Goal: Find contact information: Find contact information

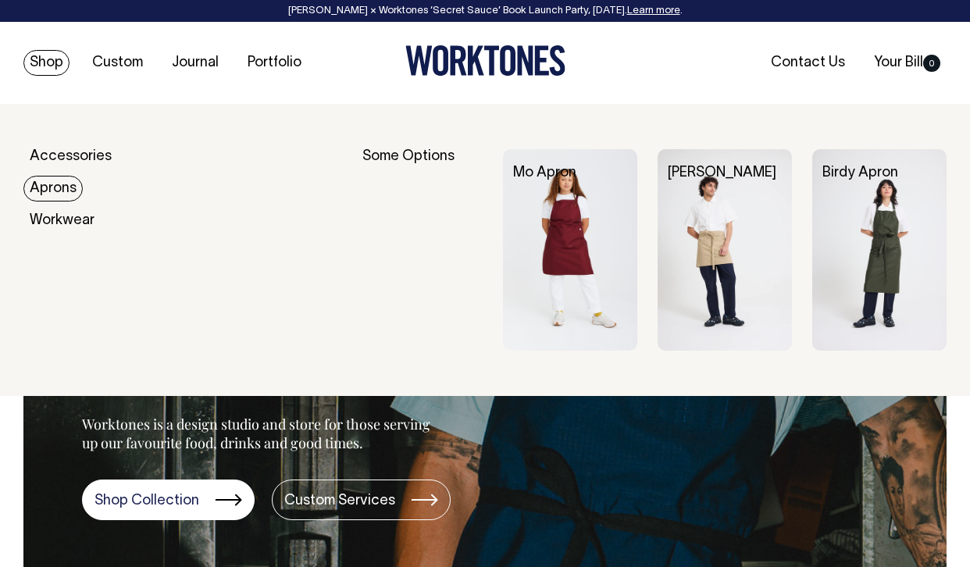
click at [50, 182] on link "Aprons" at bounding box center [52, 189] width 59 height 26
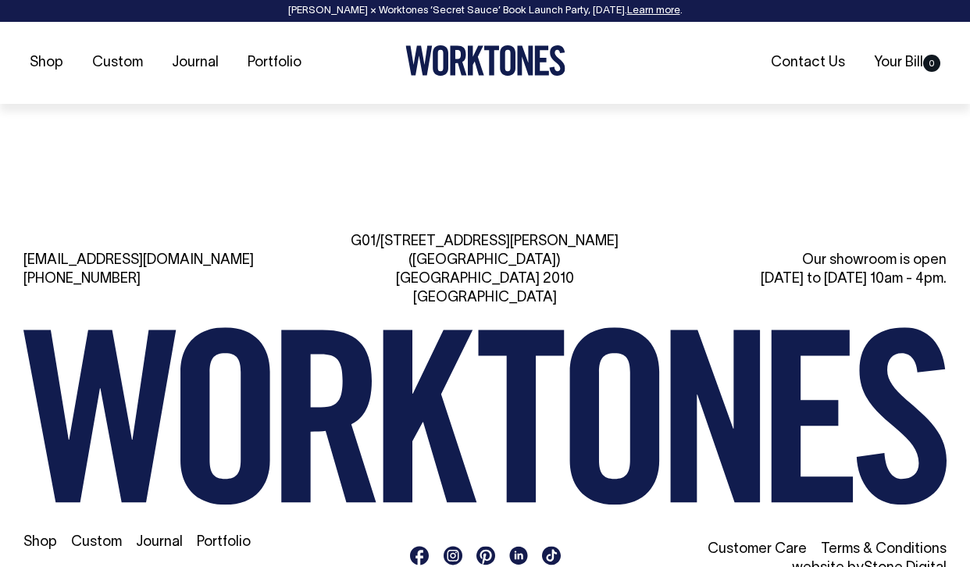
scroll to position [1749, 0]
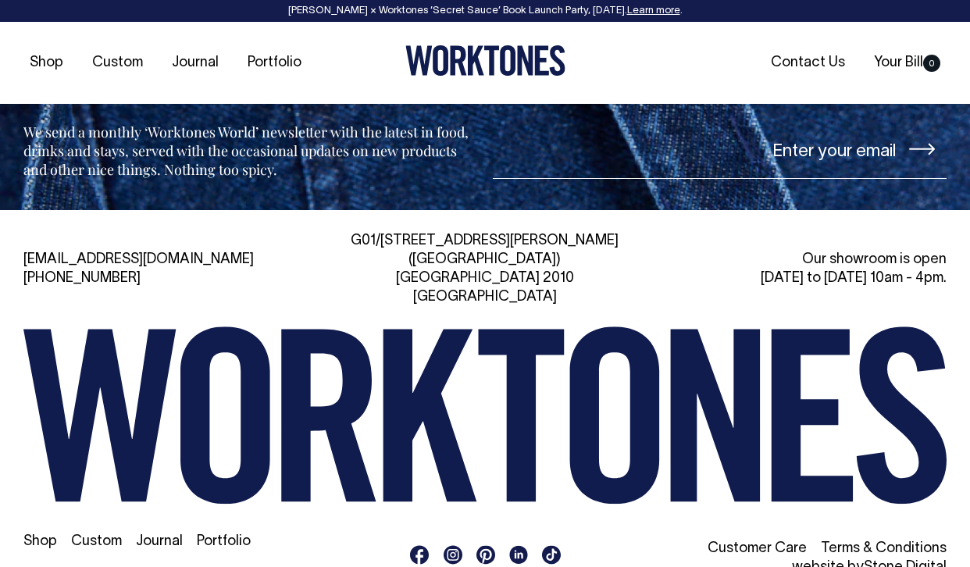
click at [66, 566] on link "Contact Us" at bounding box center [60, 574] width 74 height 13
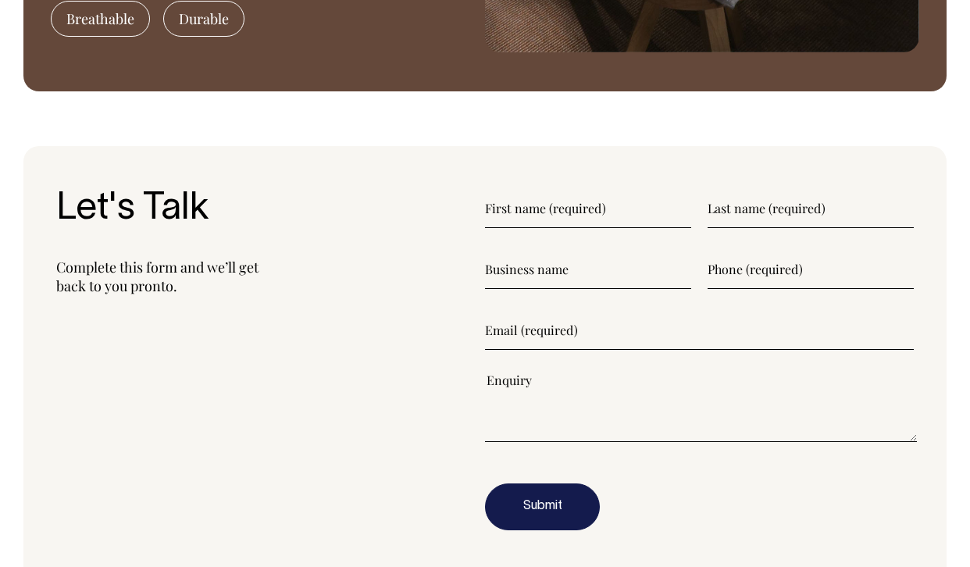
scroll to position [1684, 0]
